Goal: Navigation & Orientation: Find specific page/section

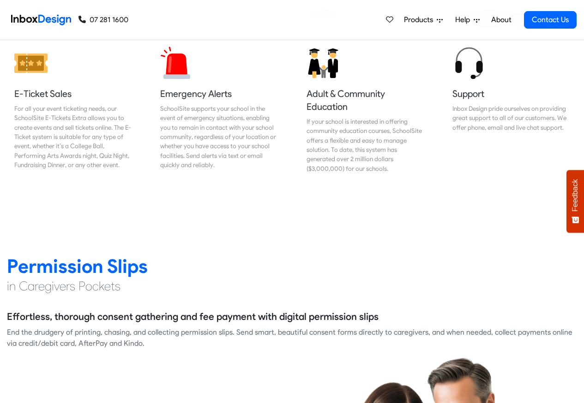
scroll to position [1108, 0]
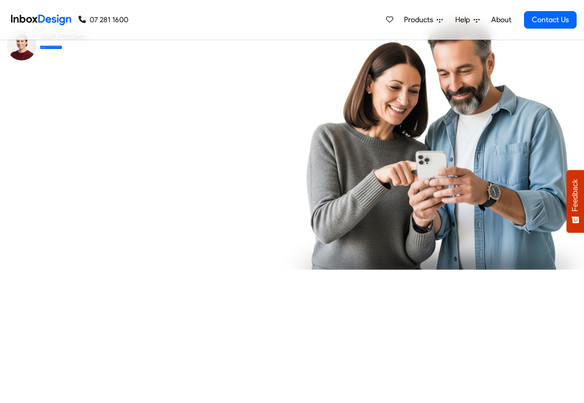
checkbox input "true"
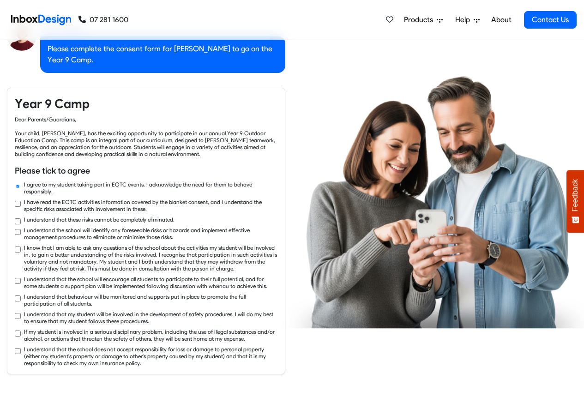
checkbox input "true"
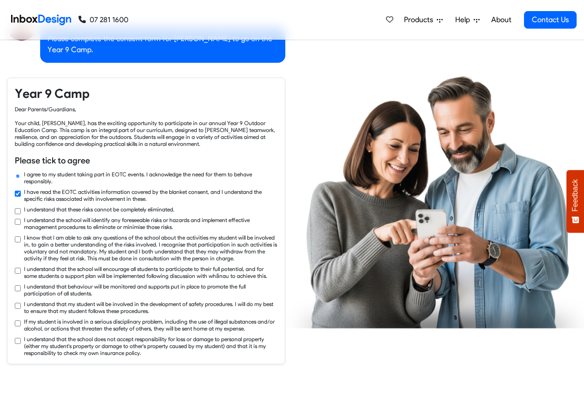
checkbox input "true"
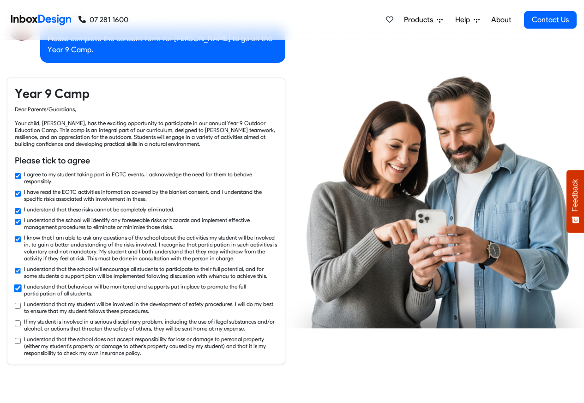
checkbox input "true"
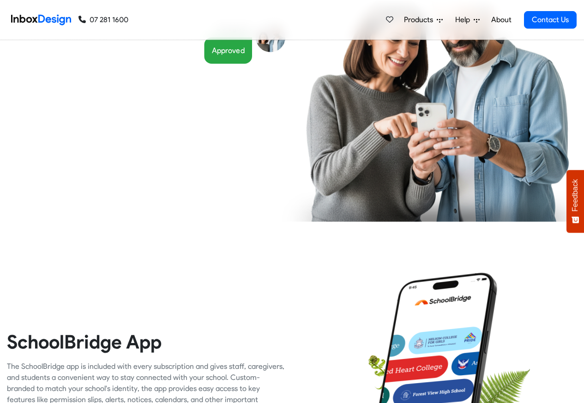
scroll to position [1829, 0]
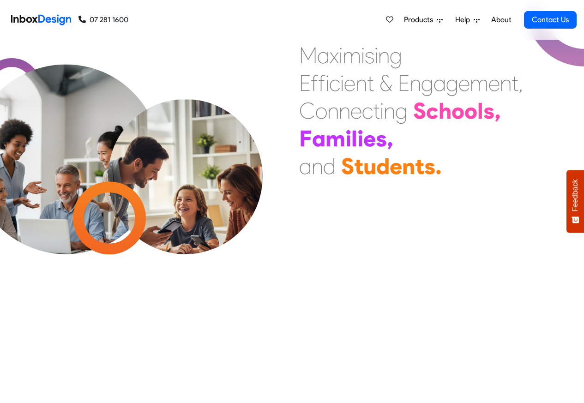
scroll to position [1830, 0]
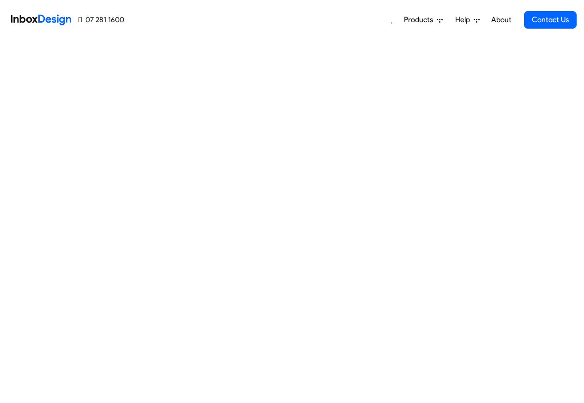
scroll to position [1832, 0]
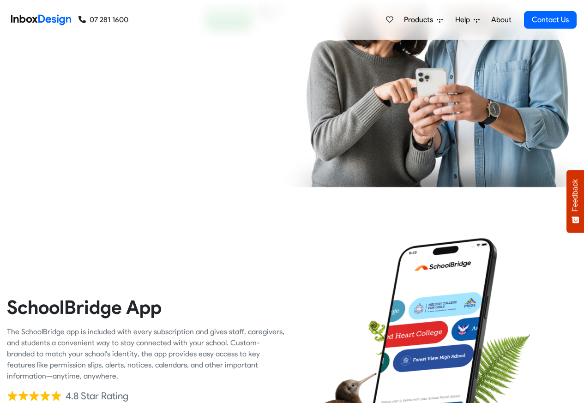
checkbox input "false"
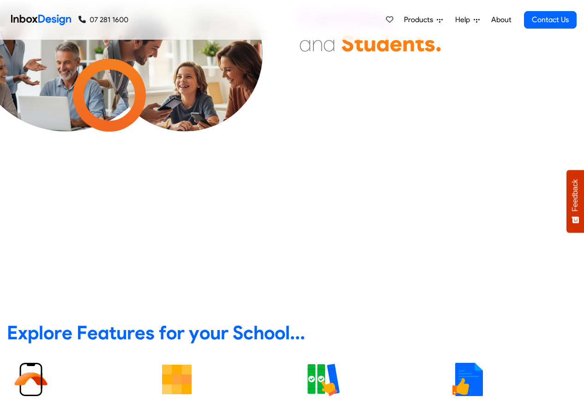
checkbox input "false"
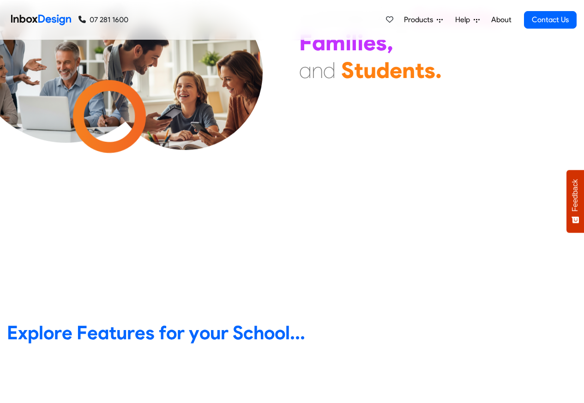
scroll to position [0, 0]
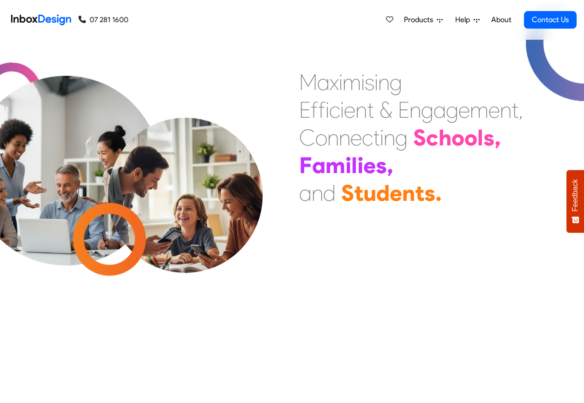
checkbox input "false"
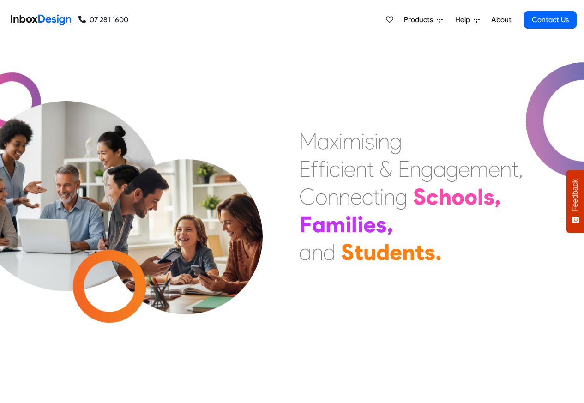
checkbox input "false"
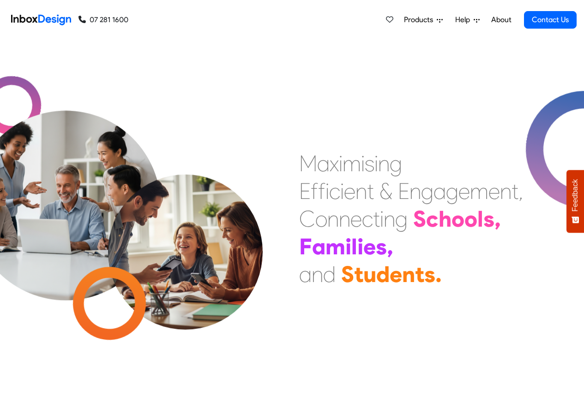
checkbox input "false"
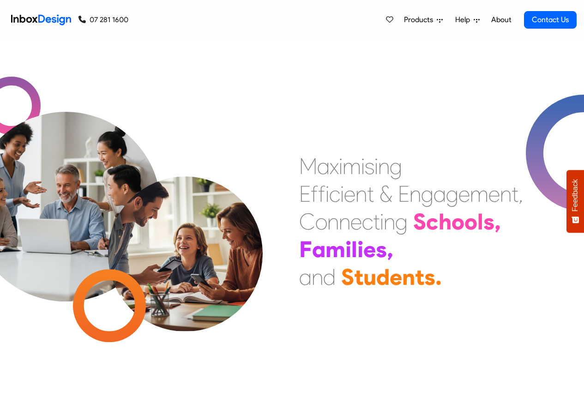
click at [502, 20] on link "About" at bounding box center [501, 20] width 25 height 18
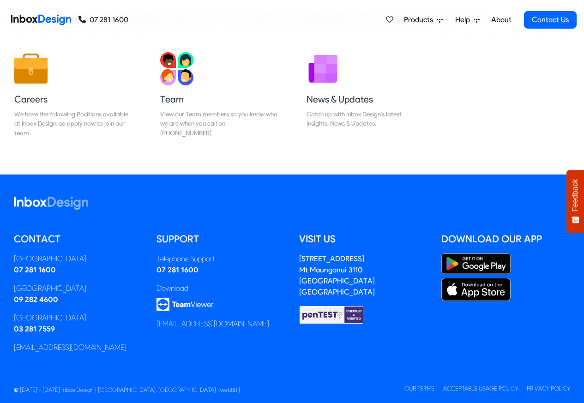
scroll to position [153, 0]
